Goal: Navigation & Orientation: Find specific page/section

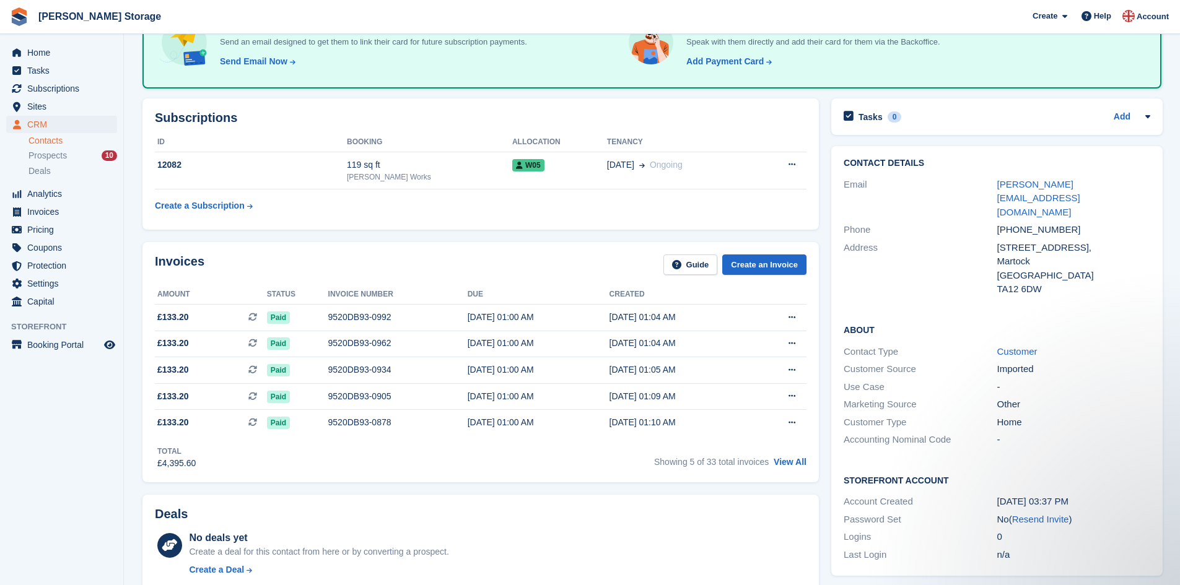
scroll to position [90, 0]
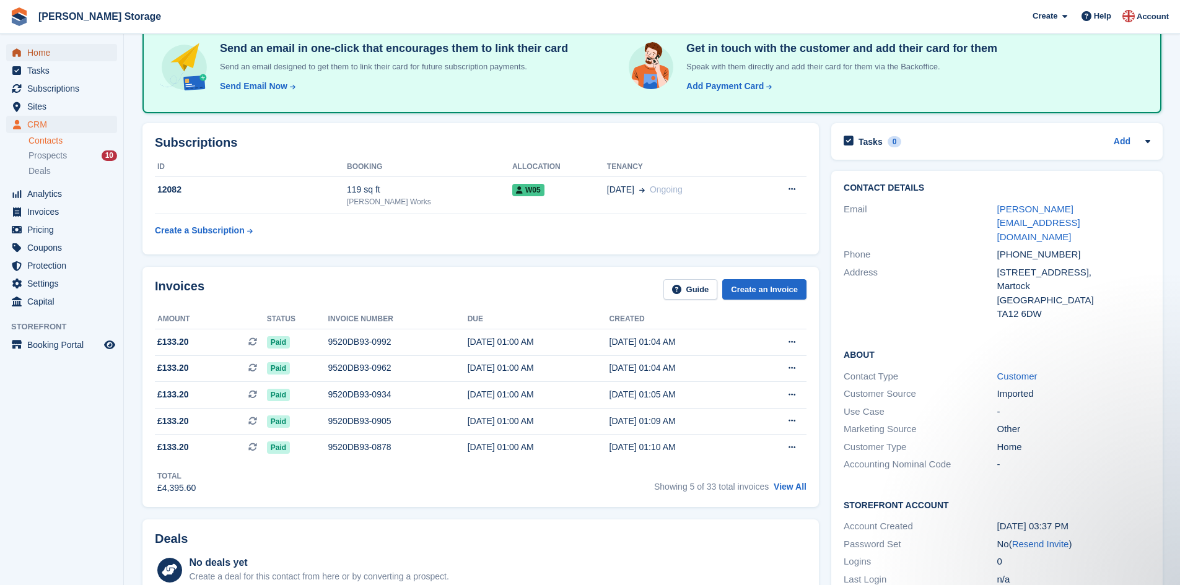
click at [62, 53] on span "Home" at bounding box center [64, 52] width 74 height 17
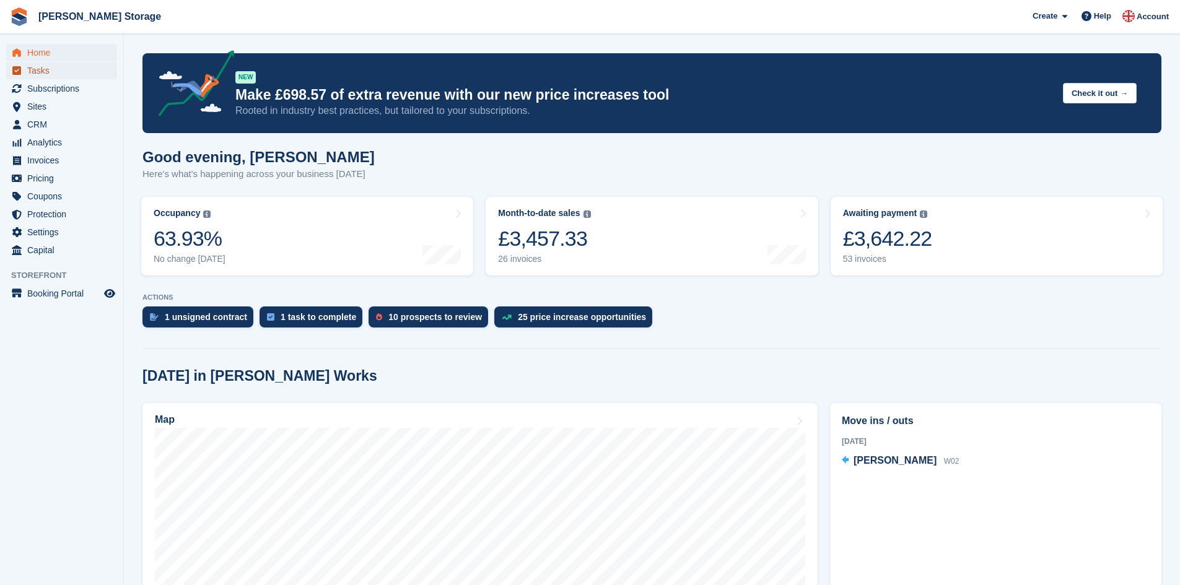
click at [62, 71] on span "Tasks" at bounding box center [64, 70] width 74 height 17
